Goal: Task Accomplishment & Management: Manage account settings

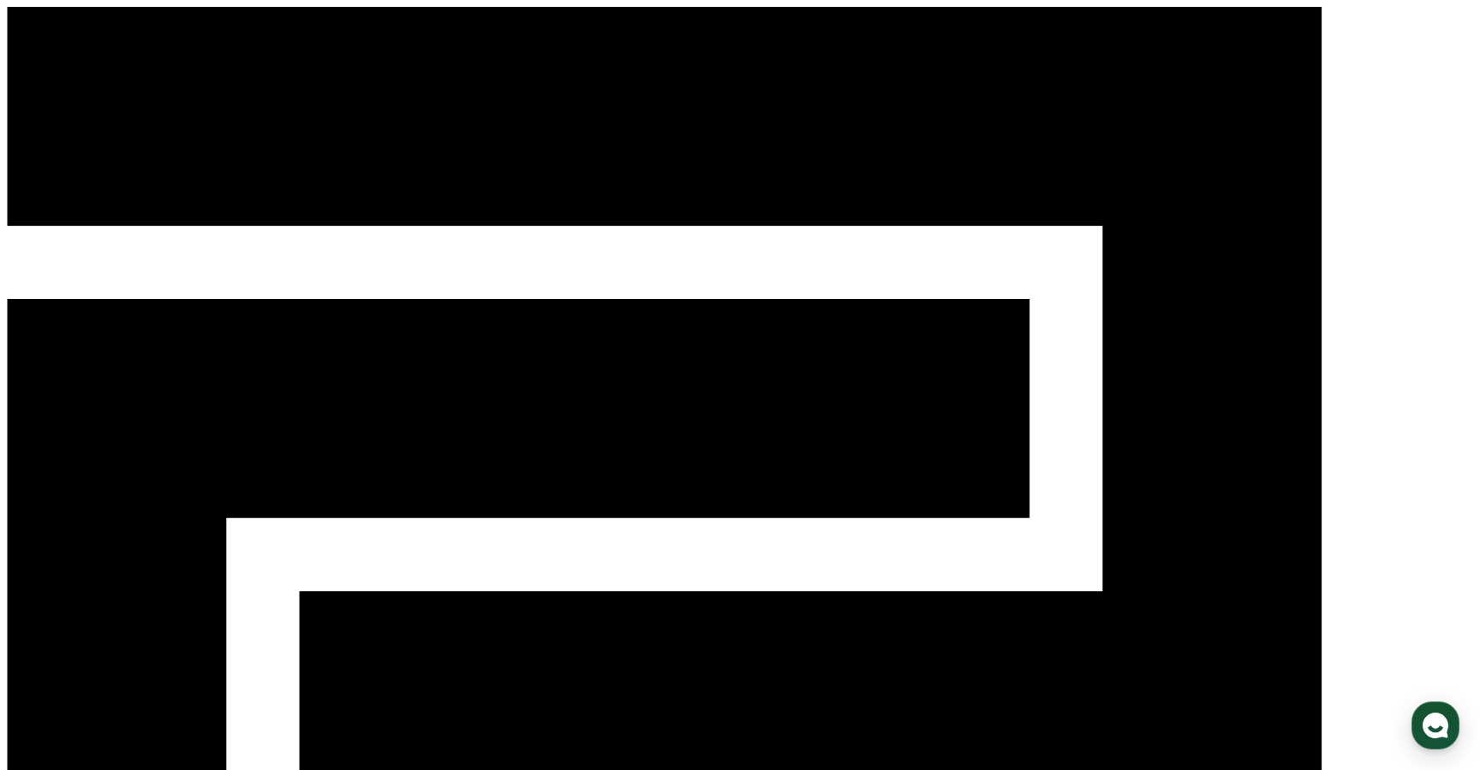
select select "**********"
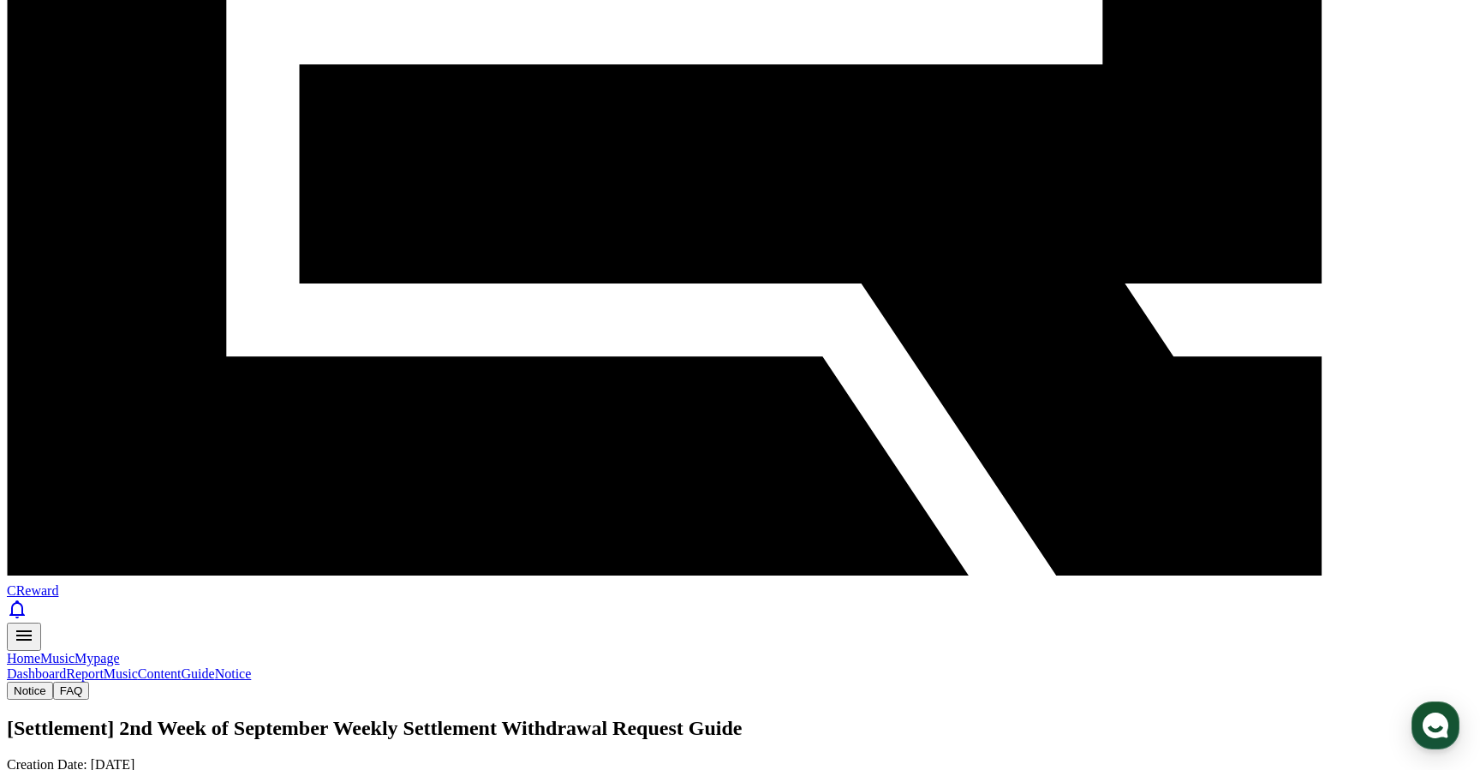
scroll to position [542, 0]
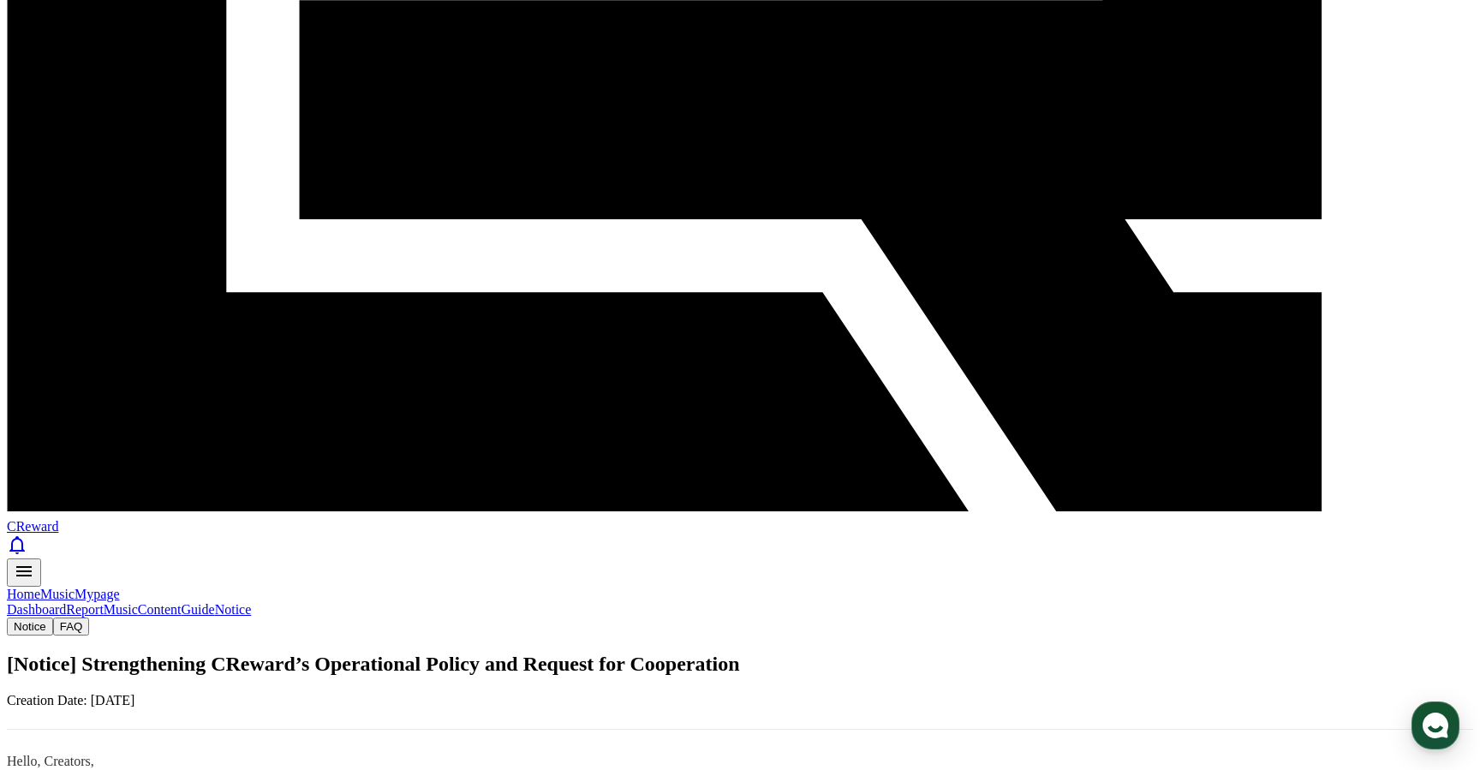
scroll to position [592, 0]
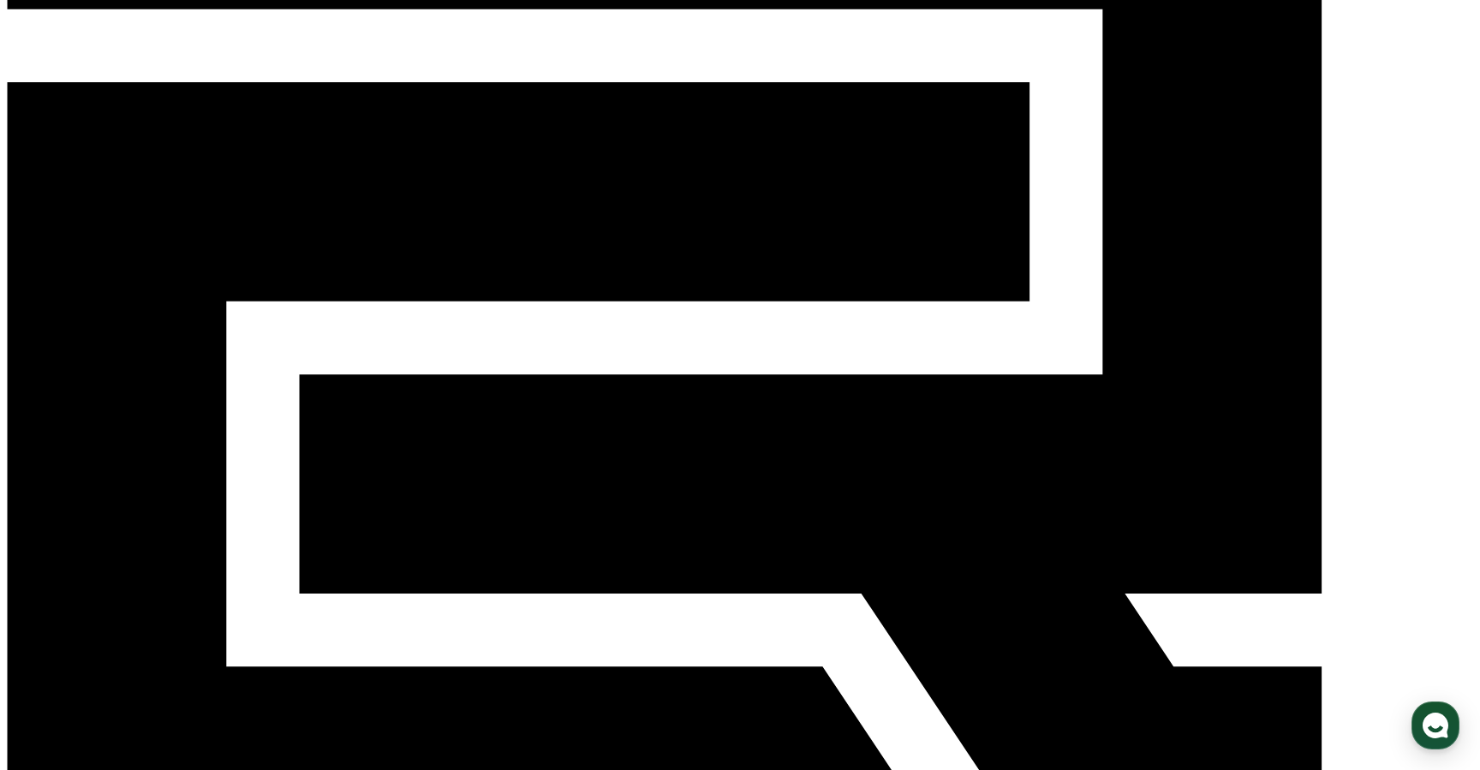
scroll to position [218, 0]
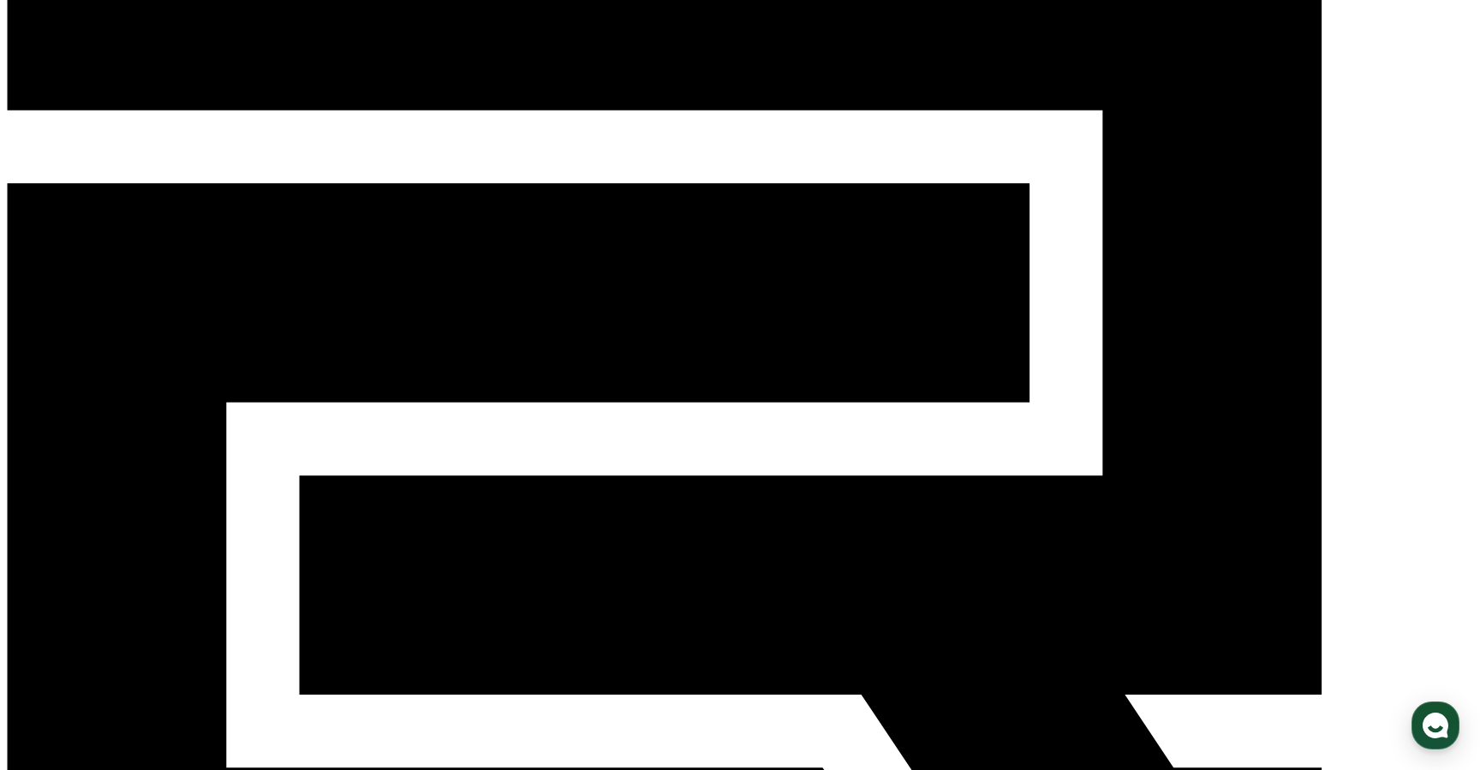
scroll to position [0, 0]
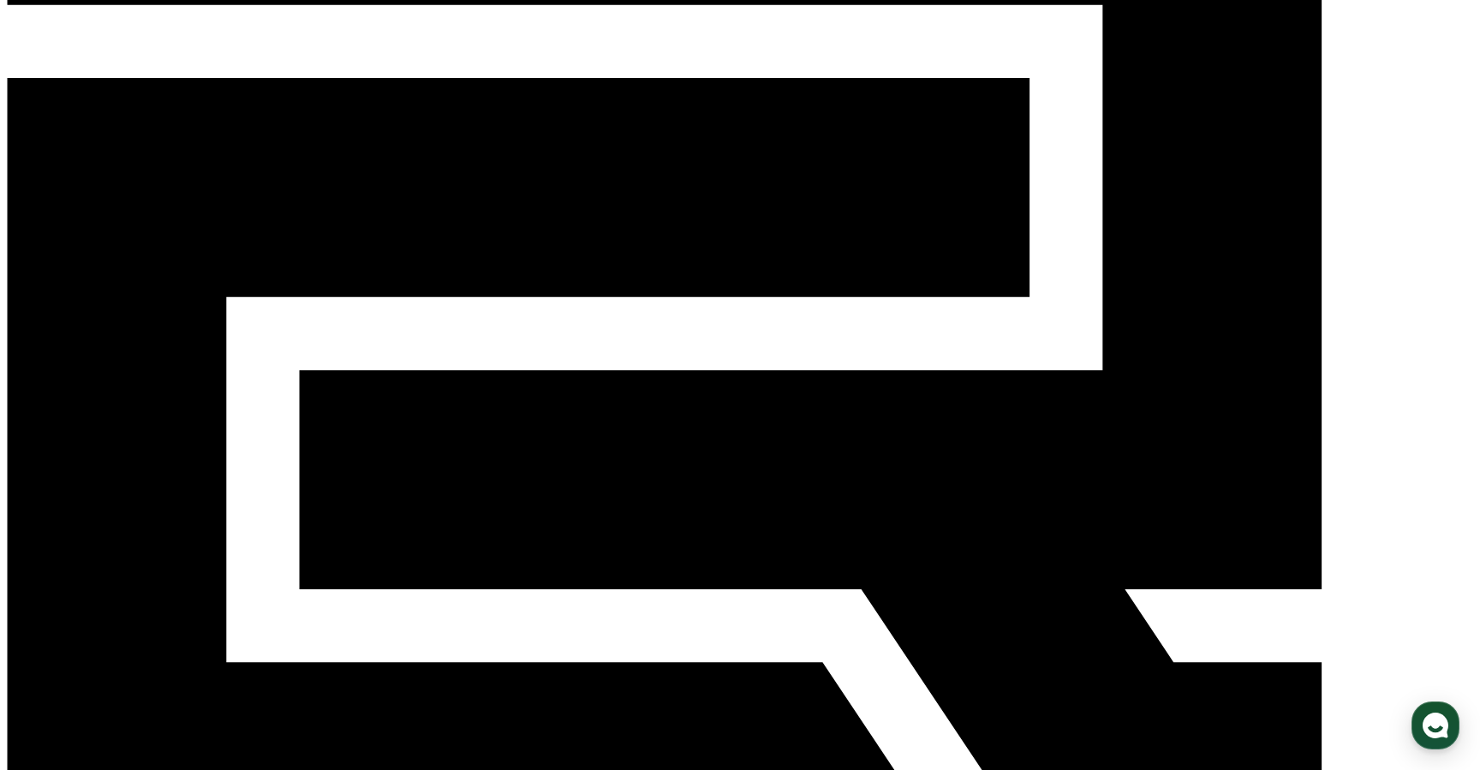
scroll to position [224, 0]
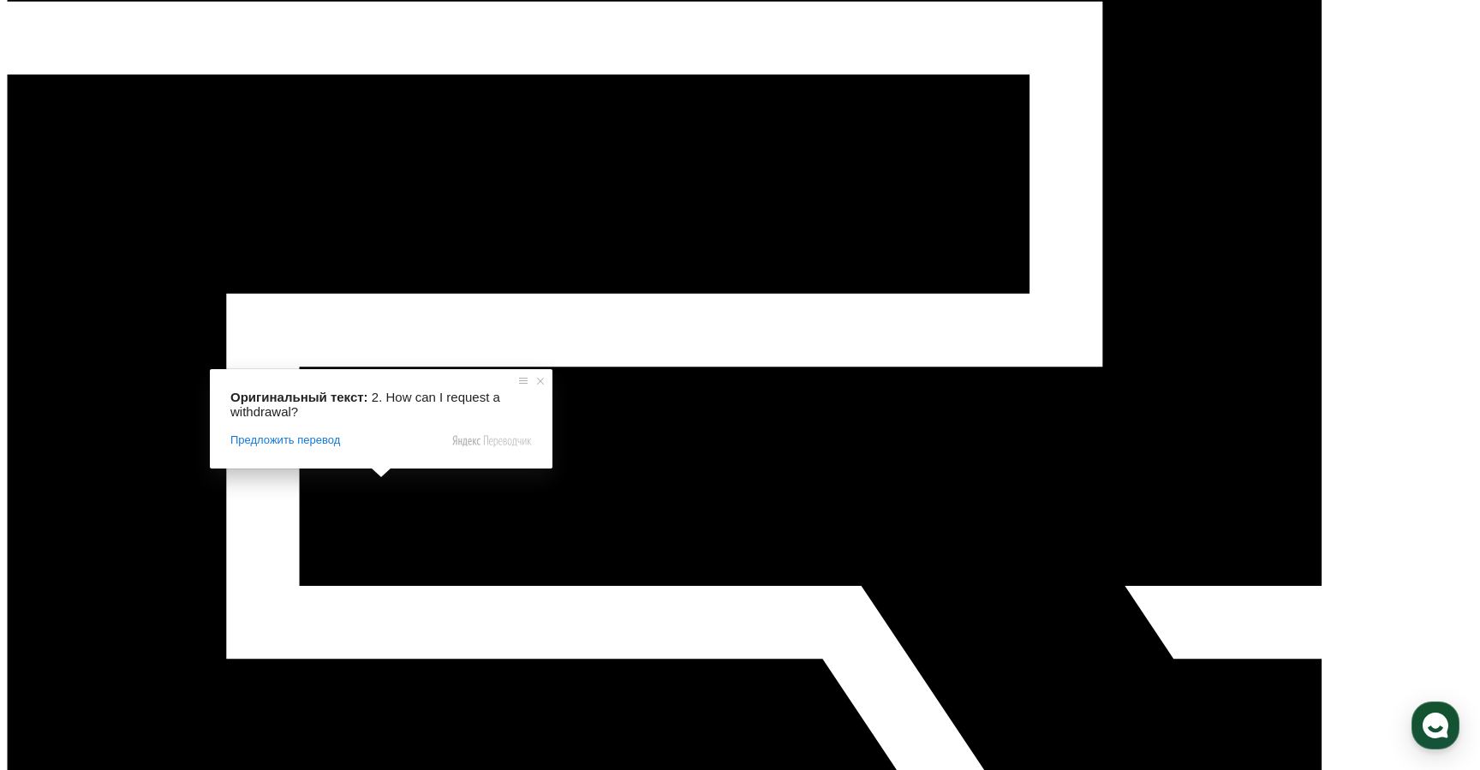
click at [383, 469] on span at bounding box center [381, 473] width 22 height 10
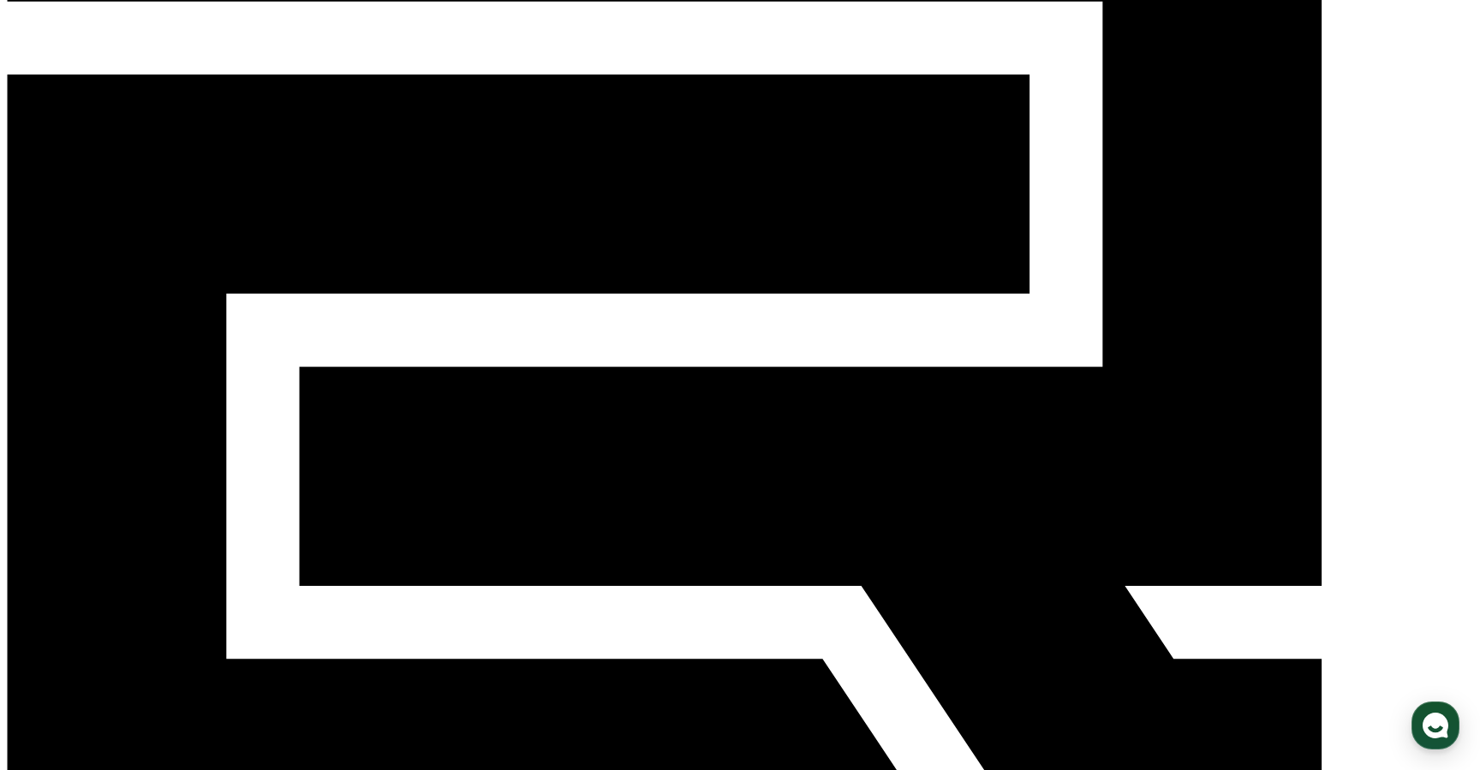
scroll to position [253, 0]
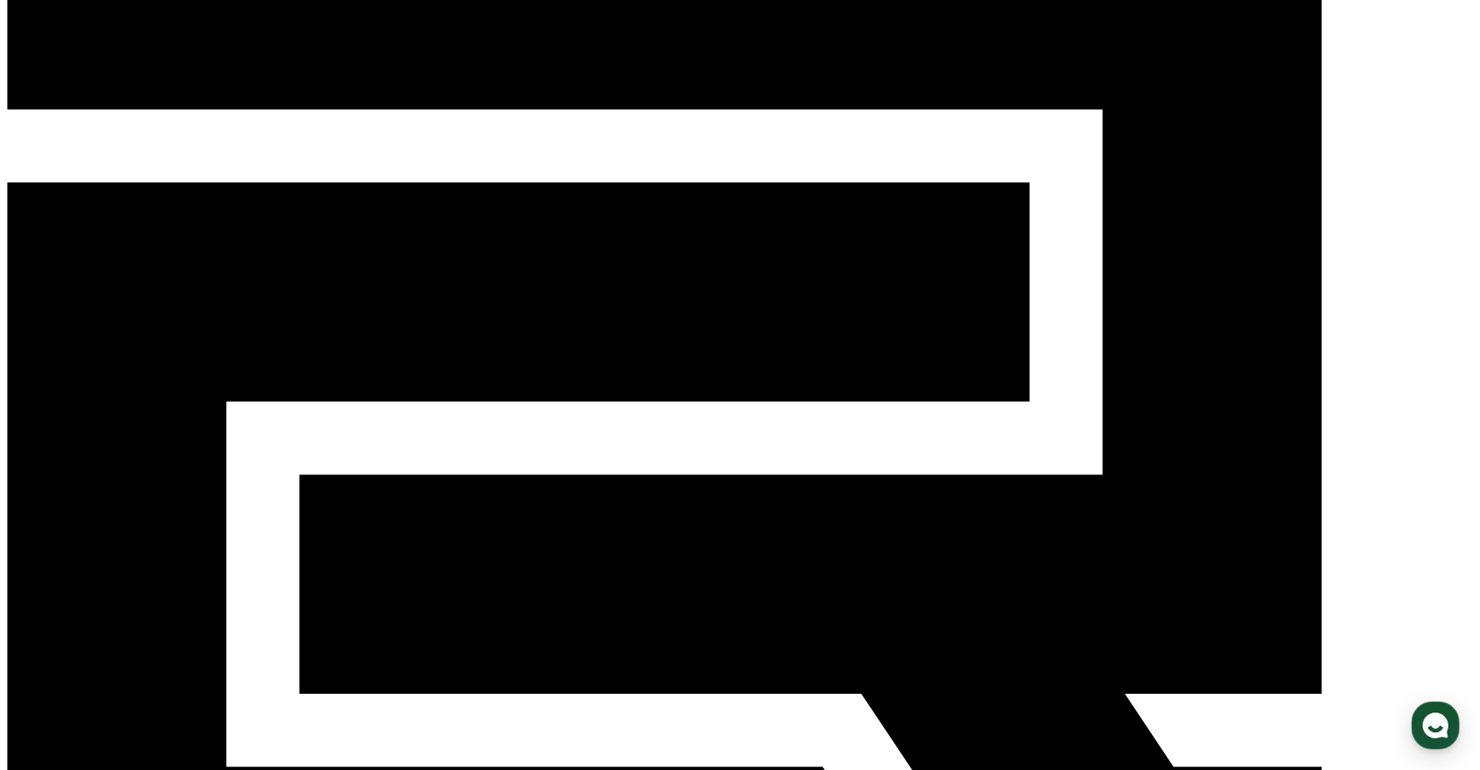
scroll to position [0, 0]
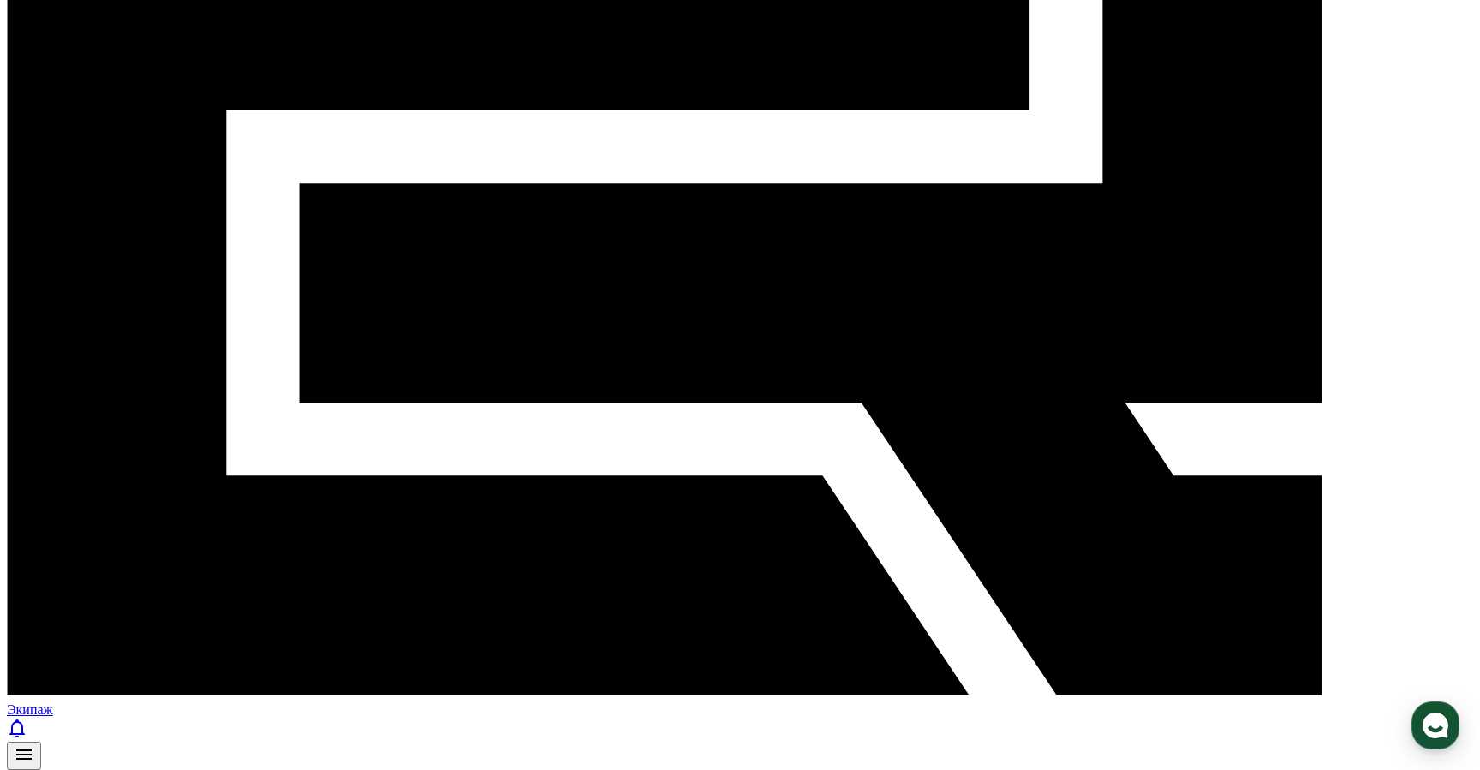
scroll to position [796, 0]
